Goal: Information Seeking & Learning: Learn about a topic

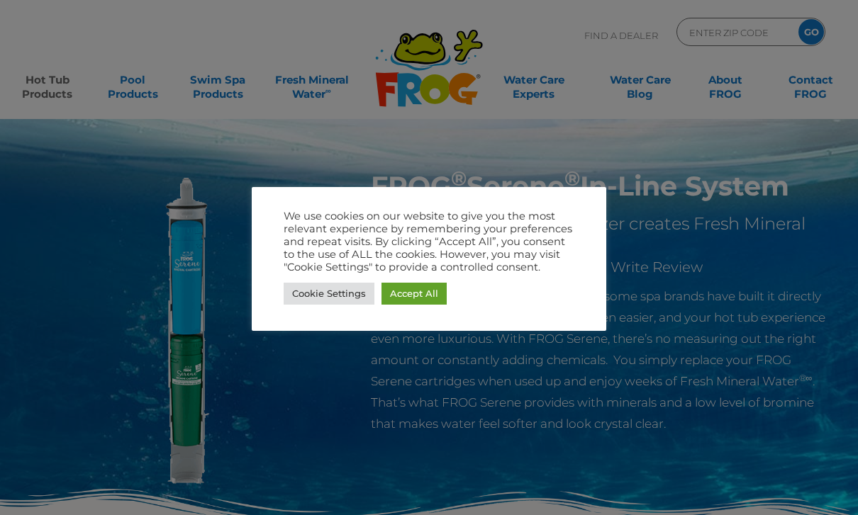
click at [415, 298] on link "Accept All" at bounding box center [413, 294] width 65 height 22
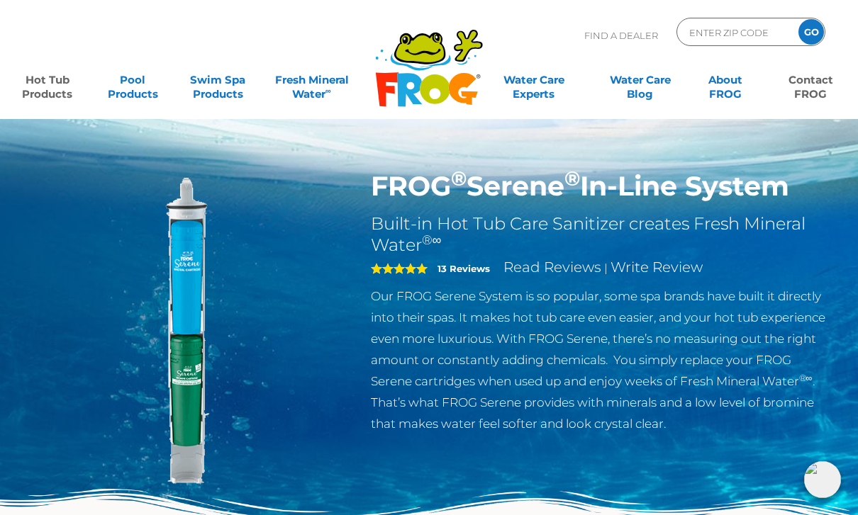
click at [813, 91] on link "Contact FROG" at bounding box center [810, 80] width 67 height 28
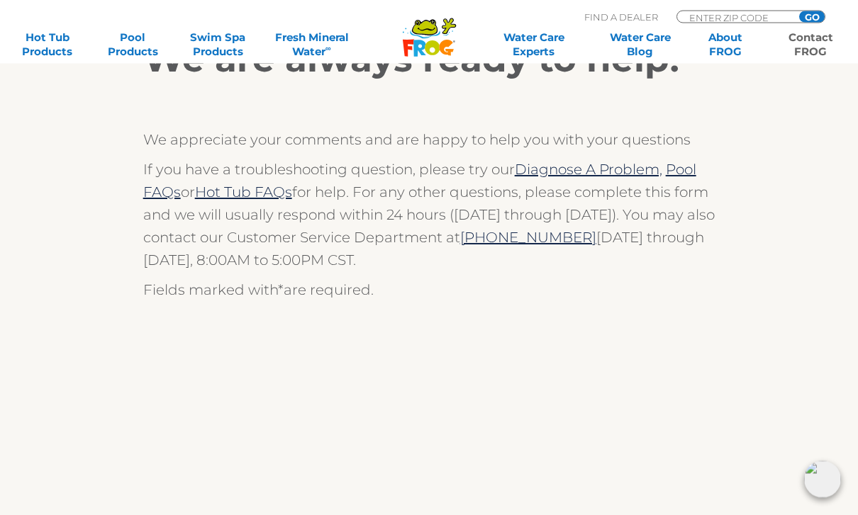
scroll to position [286, 0]
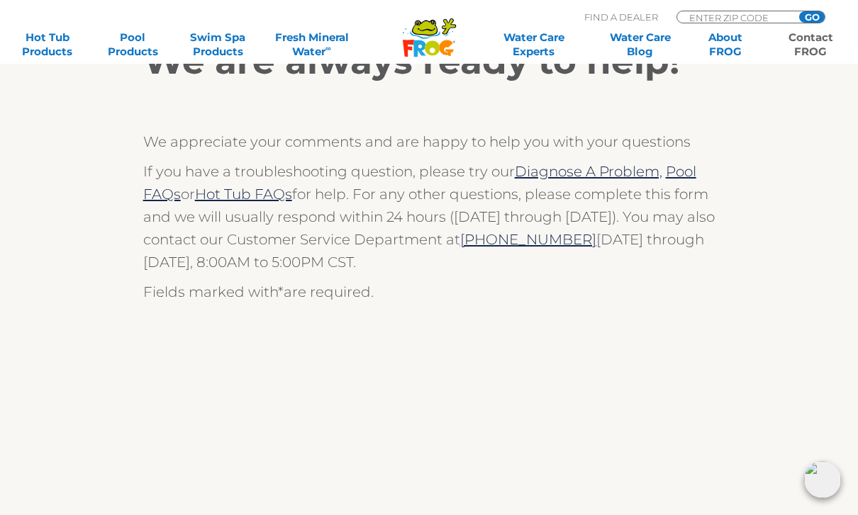
click at [240, 194] on link "Hot Tub FAQs" at bounding box center [243, 194] width 97 height 17
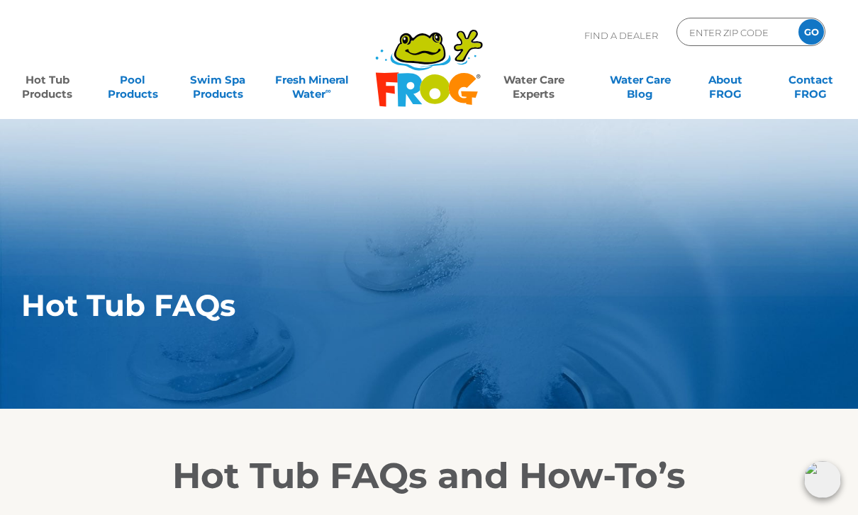
click at [51, 94] on link "Hot Tub Products" at bounding box center [47, 80] width 67 height 28
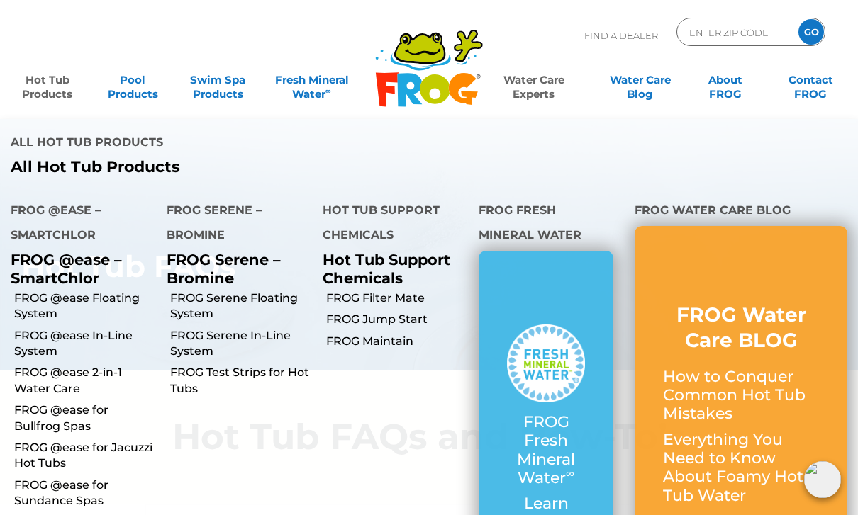
scroll to position [38, 0]
click at [55, 365] on link "FROG @ease 2-in-1 Water Care" at bounding box center [85, 381] width 142 height 32
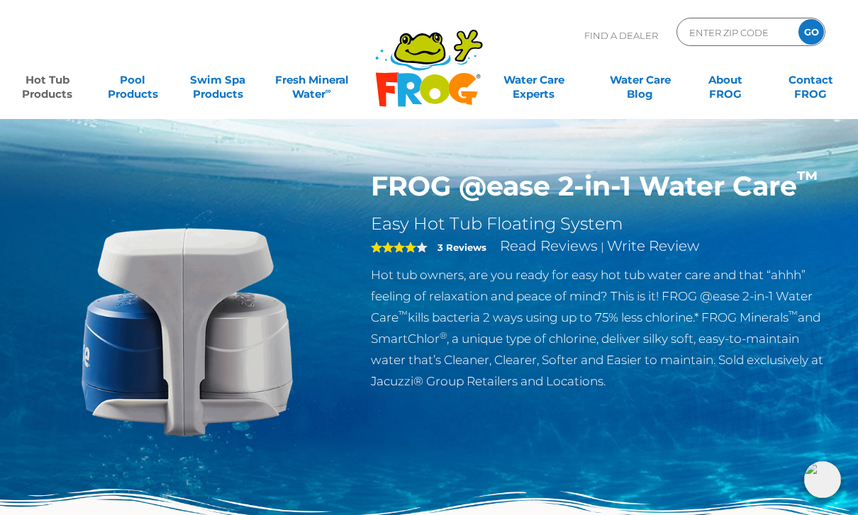
click at [50, 90] on link "Hot Tub Products" at bounding box center [47, 80] width 67 height 28
